Goal: Navigation & Orientation: Find specific page/section

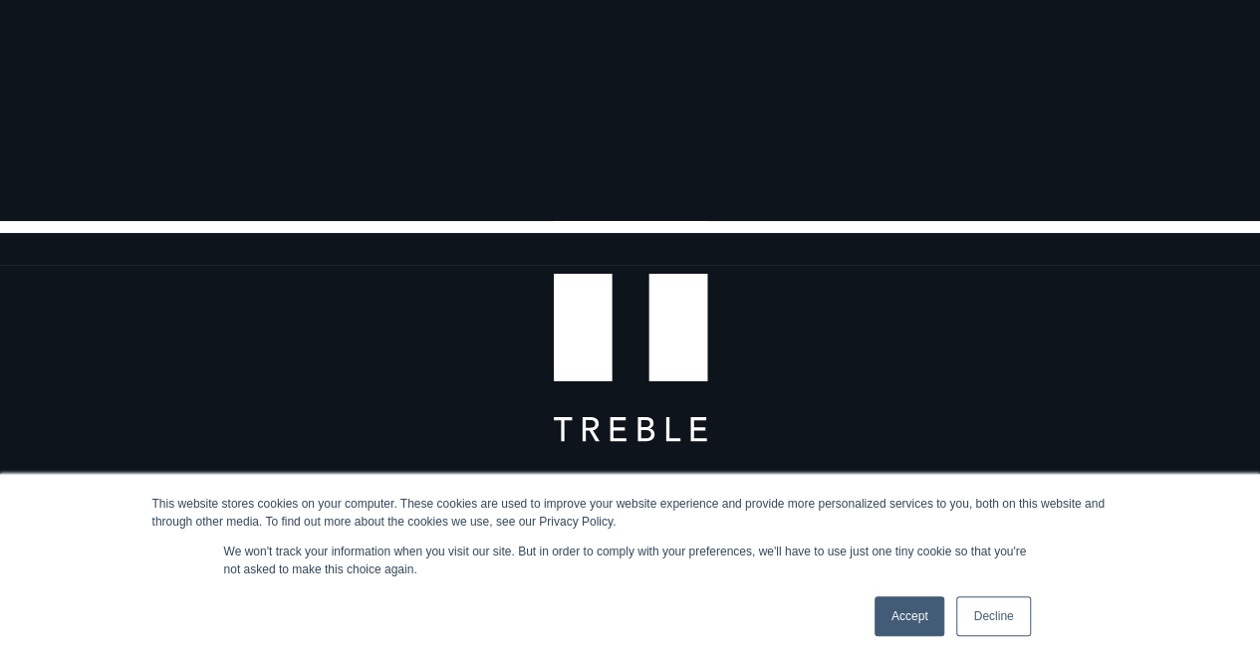
scroll to position [129, 0]
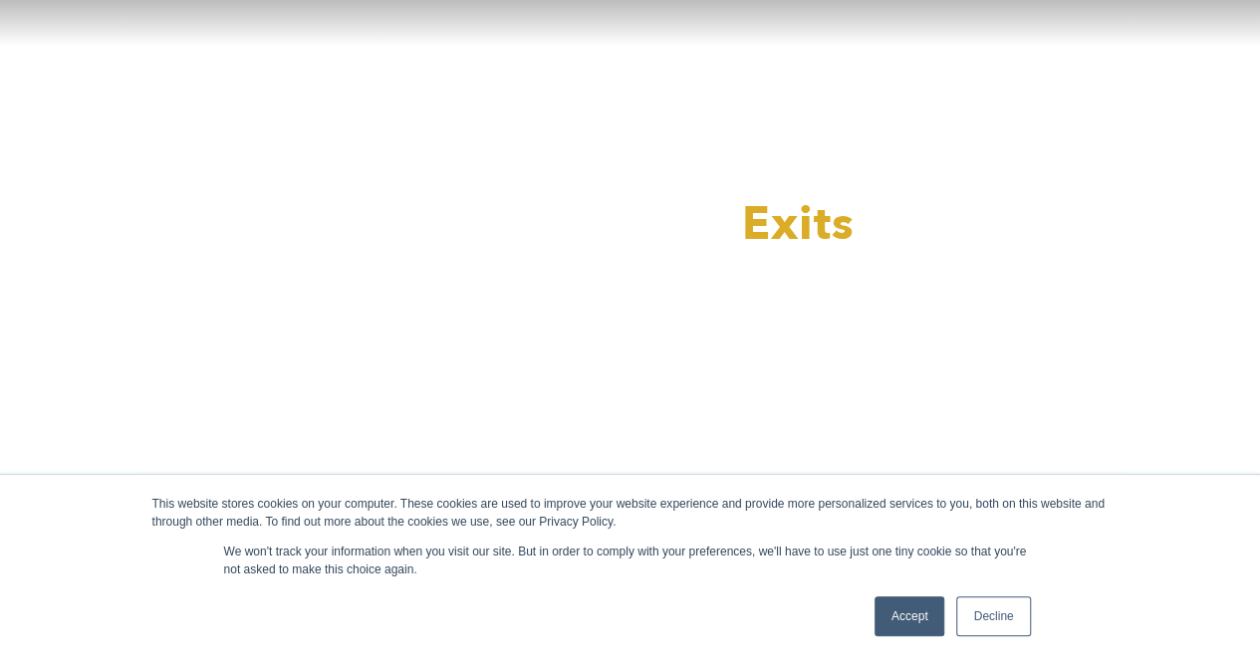
click at [995, 616] on link "Decline" at bounding box center [993, 617] width 74 height 40
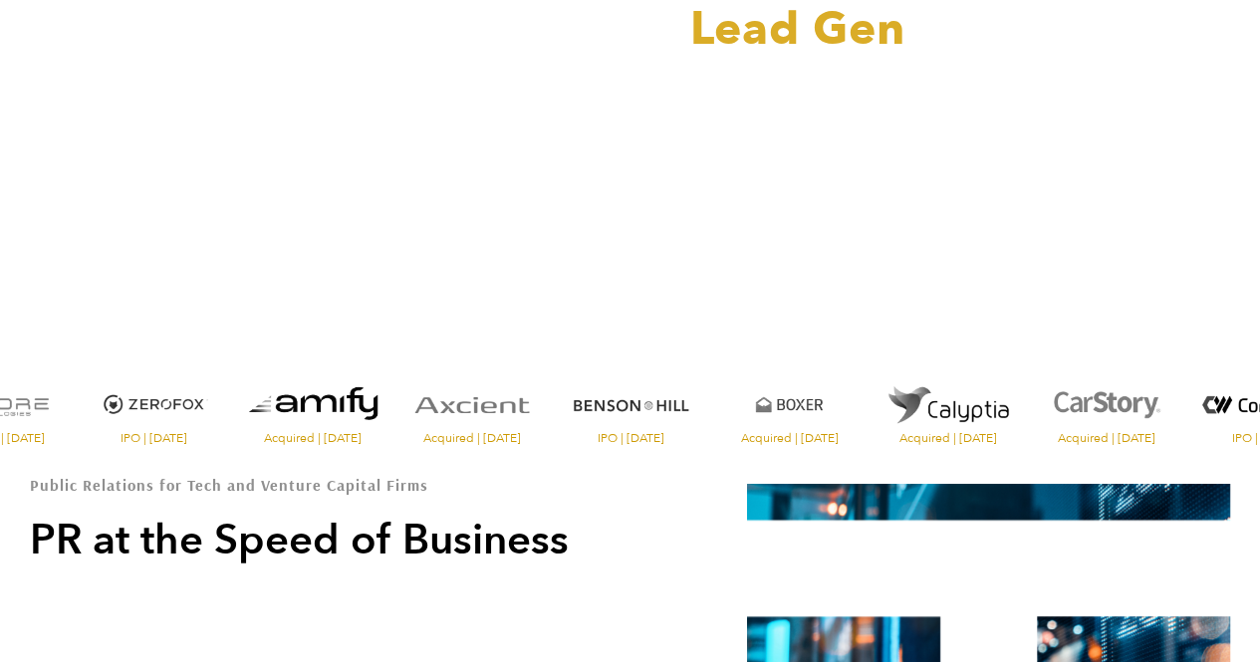
scroll to position [327, 0]
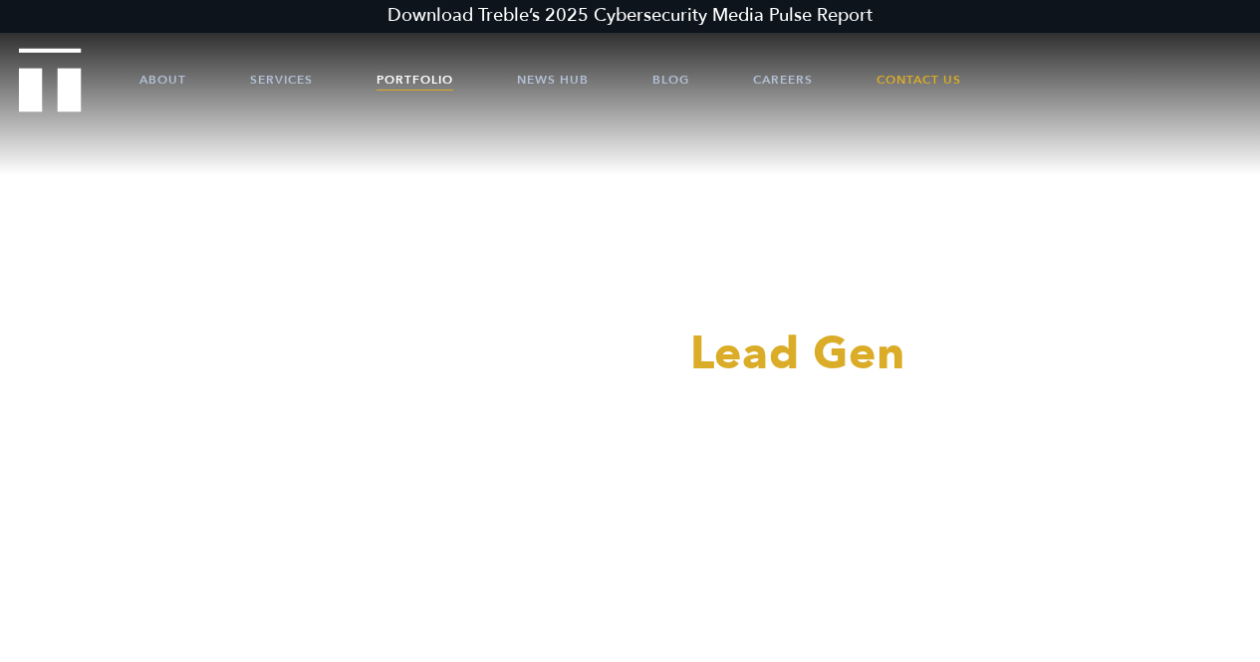
click at [417, 70] on link "Portfolio" at bounding box center [415, 80] width 77 height 60
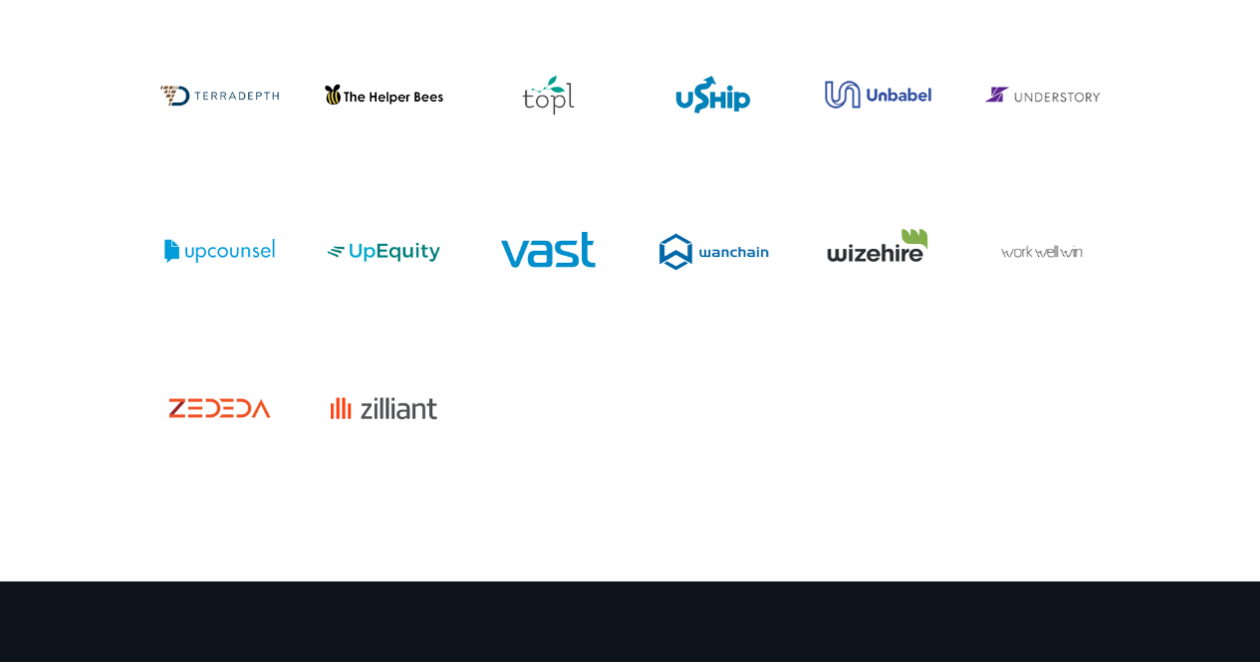
scroll to position [6953, 0]
